Goal: Information Seeking & Learning: Learn about a topic

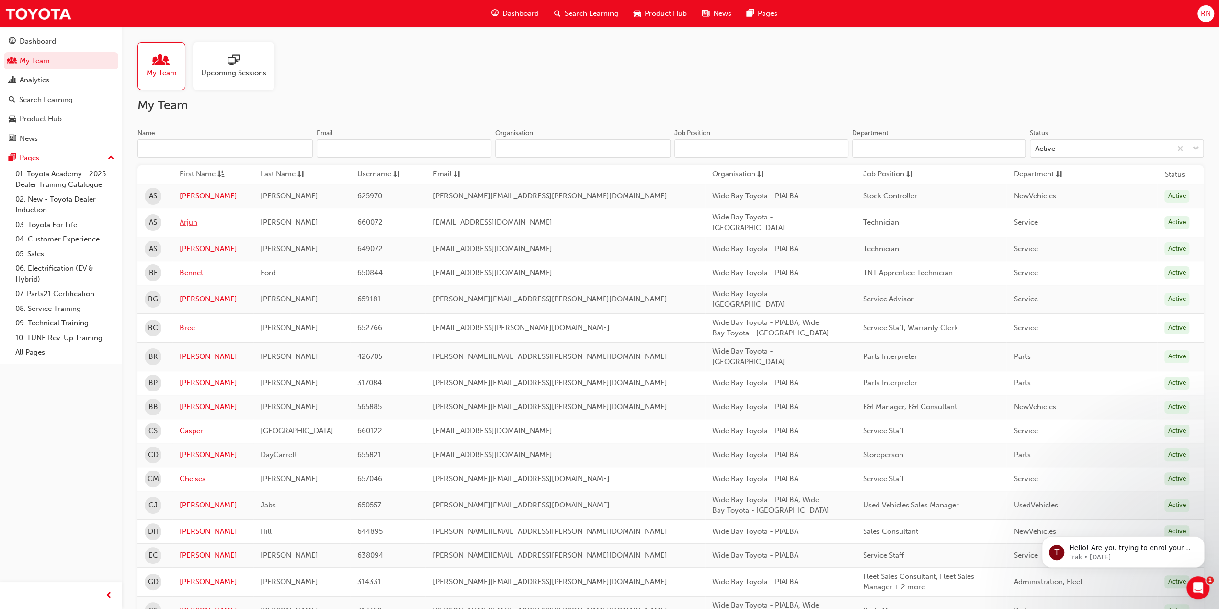
click at [190, 217] on link "Arjun" at bounding box center [213, 222] width 67 height 11
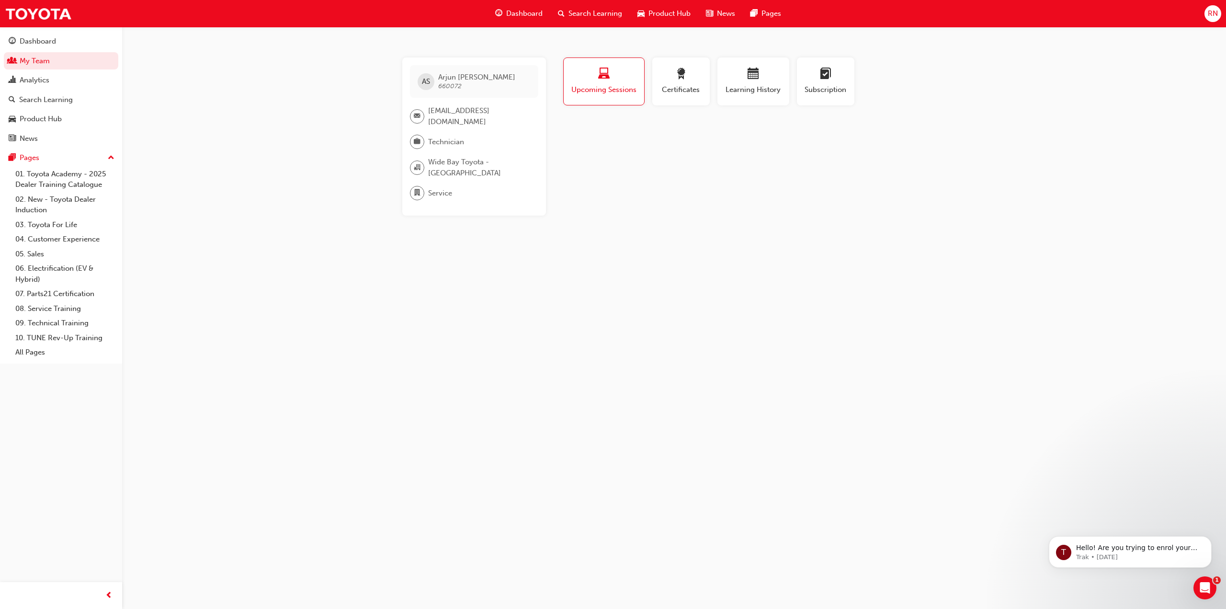
click at [599, 68] on span "laptop-icon" at bounding box center [603, 74] width 11 height 13
click at [614, 85] on span "Upcoming Sessions" at bounding box center [604, 89] width 66 height 11
drag, startPoint x: 41, startPoint y: 117, endPoint x: 52, endPoint y: 120, distance: 10.8
click at [41, 117] on div "Product Hub" at bounding box center [41, 119] width 42 height 11
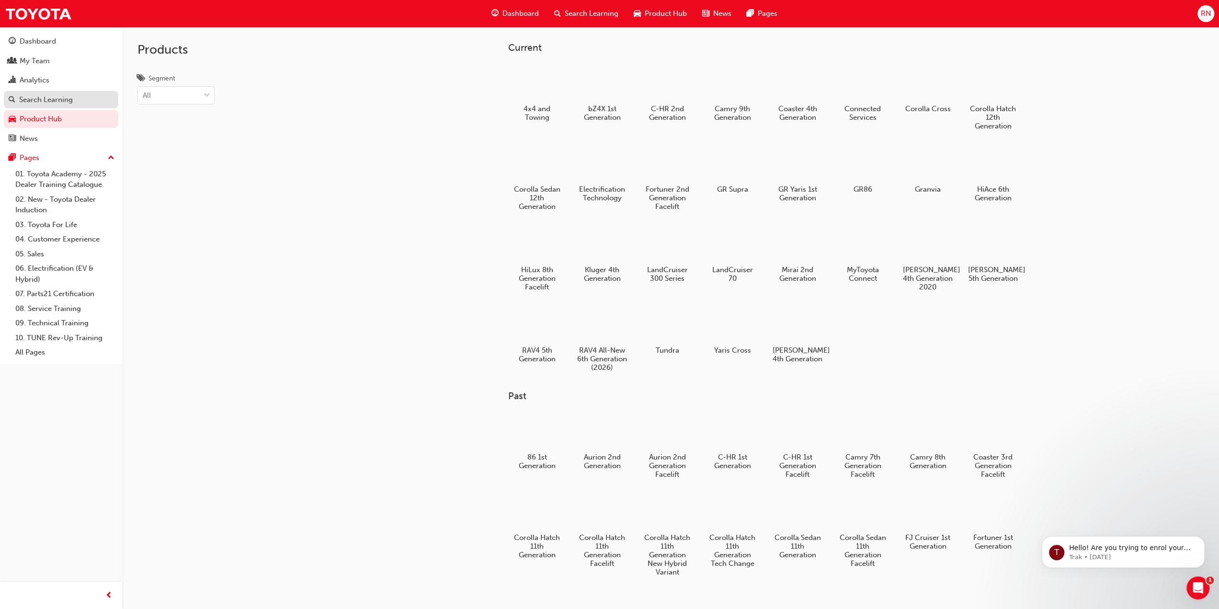
click at [50, 99] on div "Search Learning" at bounding box center [46, 99] width 54 height 11
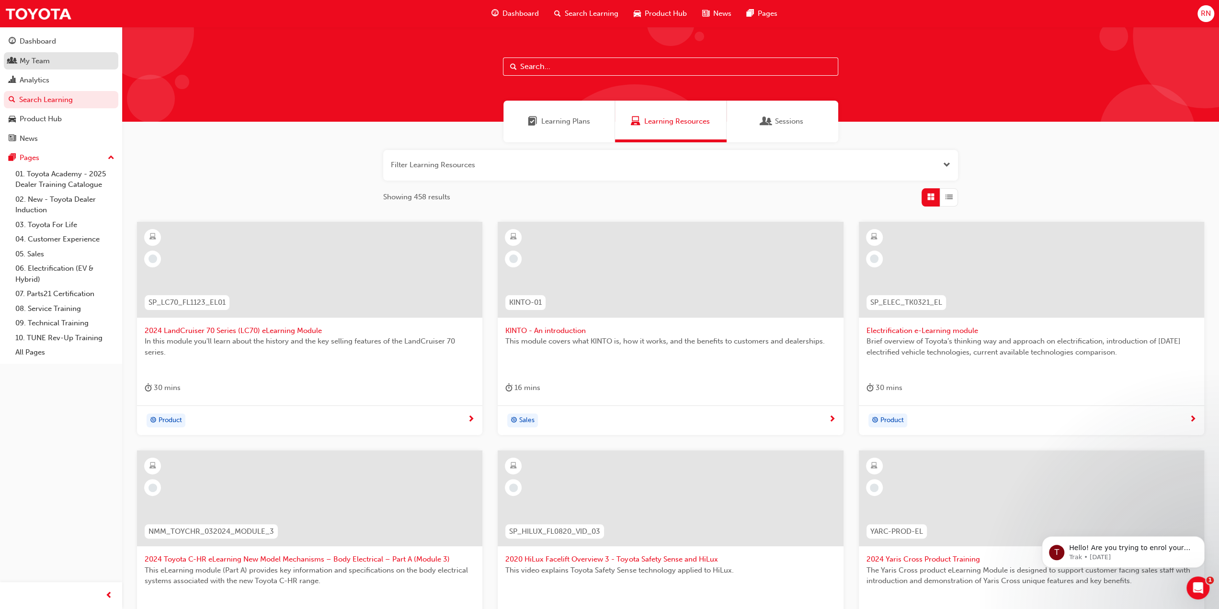
click at [27, 61] on div "My Team" at bounding box center [35, 61] width 30 height 11
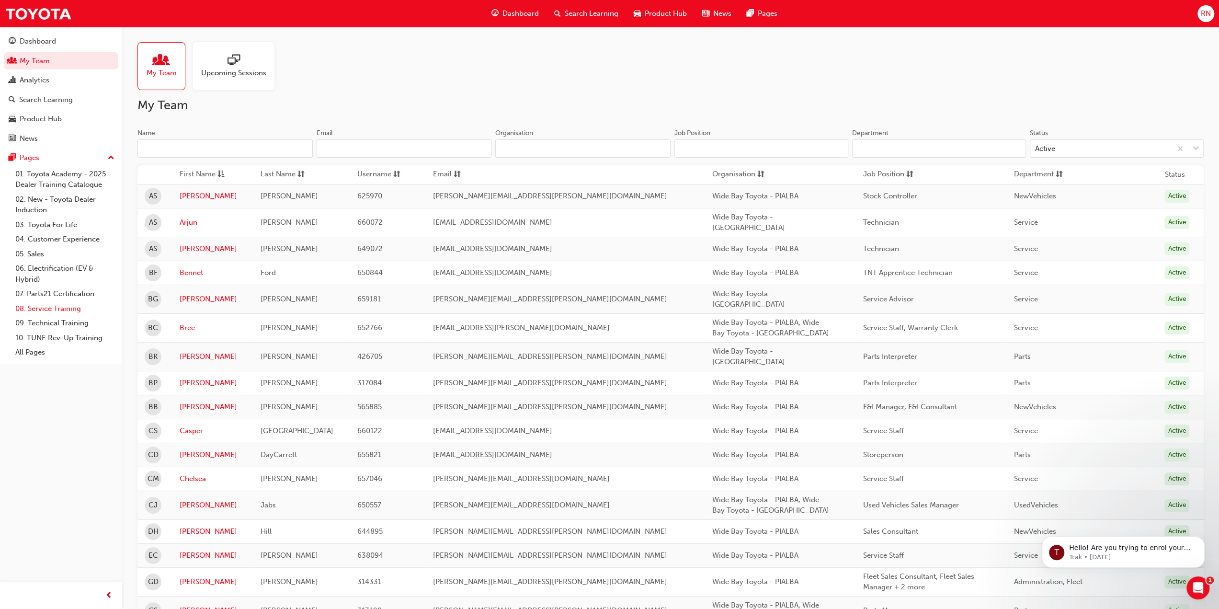
click at [49, 308] on link "08. Service Training" at bounding box center [64, 308] width 107 height 15
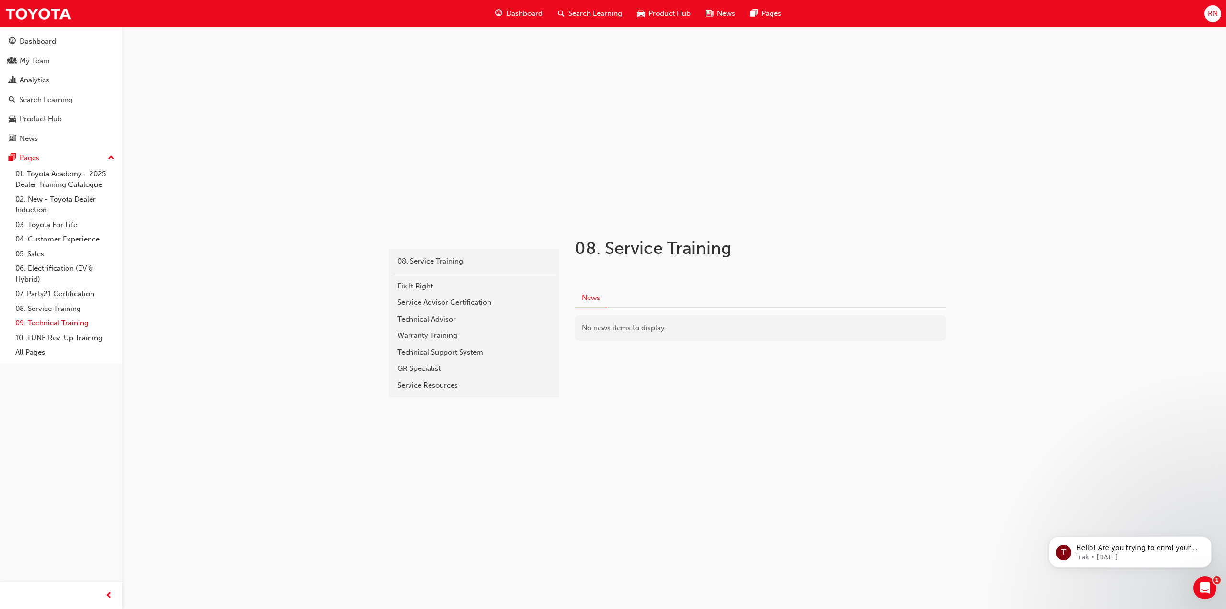
click at [38, 321] on link "09. Technical Training" at bounding box center [64, 323] width 107 height 15
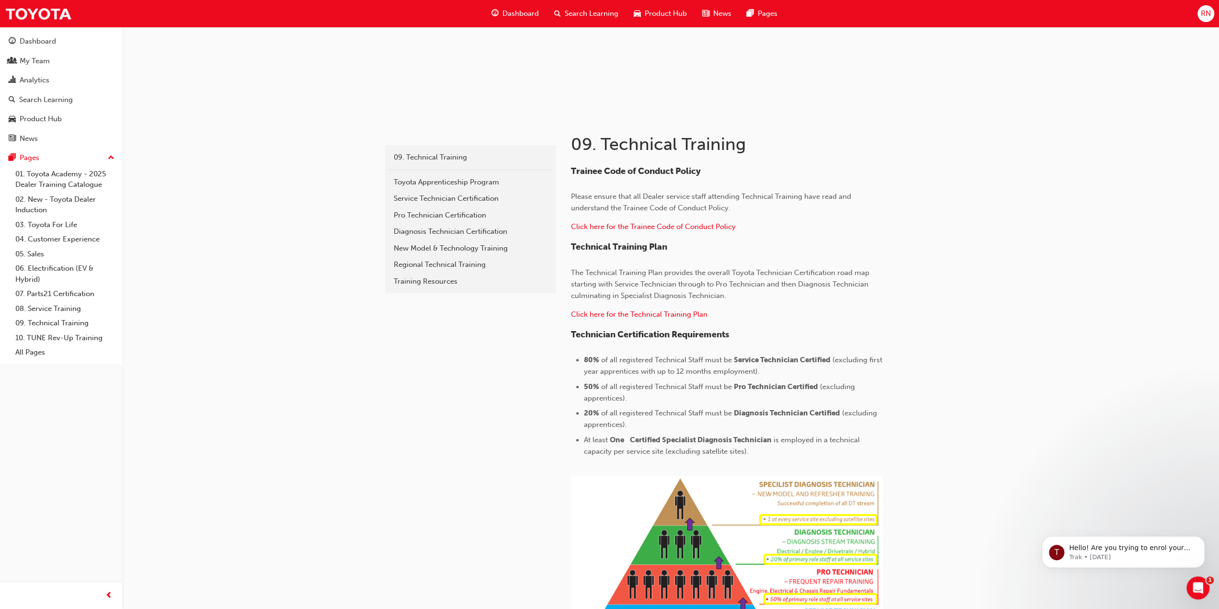
scroll to position [161, 0]
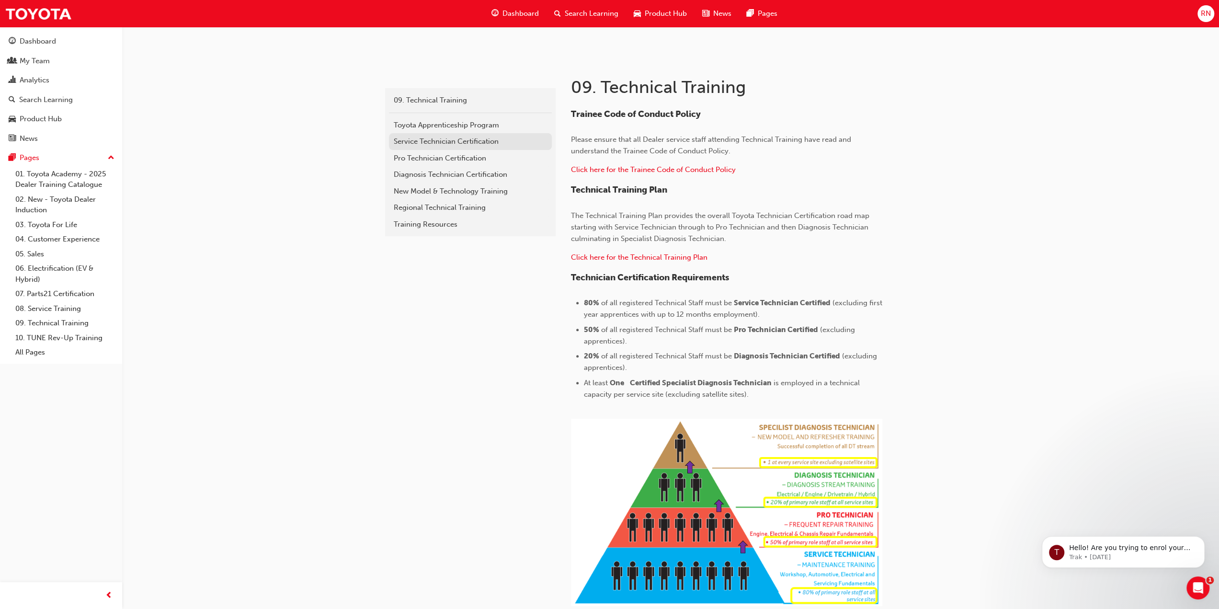
click at [434, 136] on div "Service Technician Certification" at bounding box center [470, 141] width 153 height 11
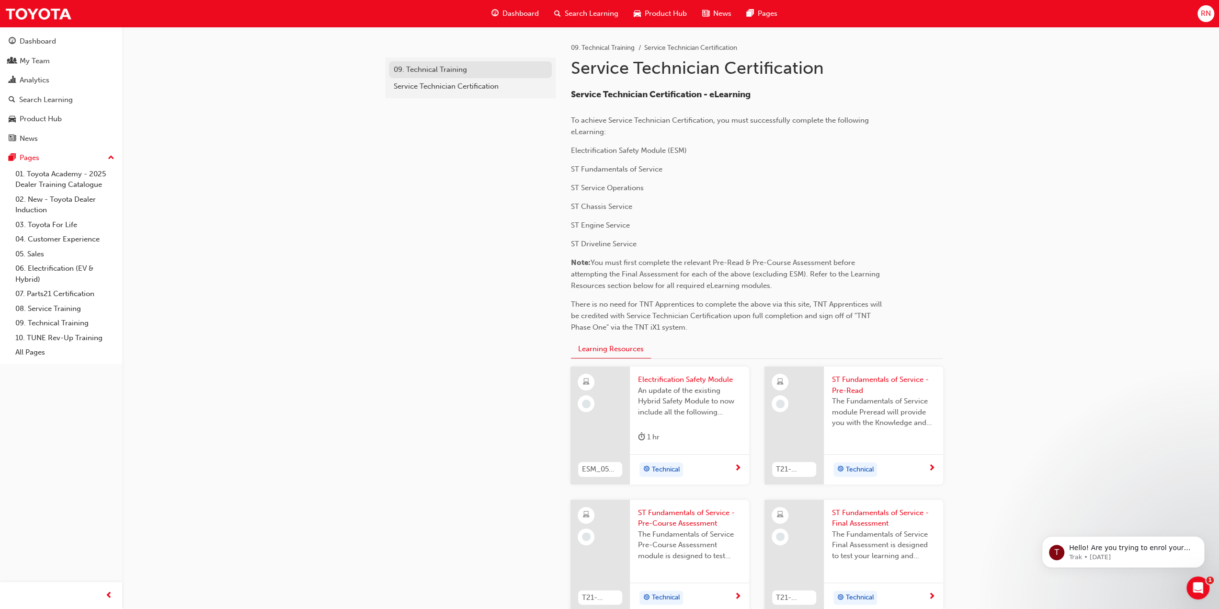
click at [424, 71] on div "09. Technical Training" at bounding box center [470, 69] width 153 height 11
